Goal: Find specific page/section: Find specific page/section

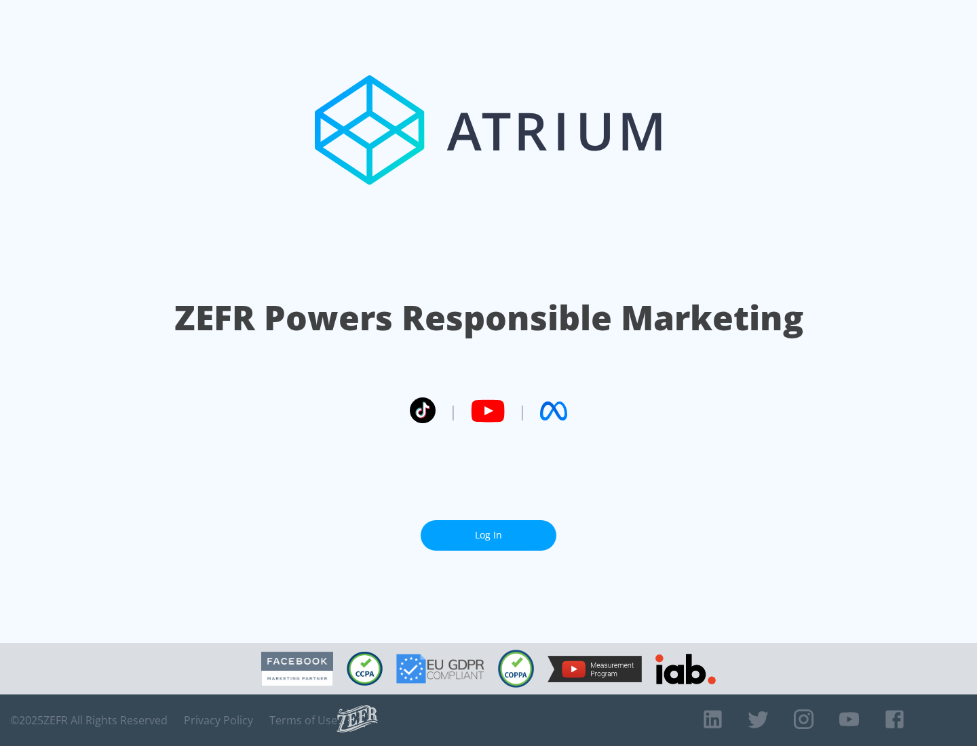
click at [488, 535] on link "Log In" at bounding box center [489, 535] width 136 height 31
